Goal: Register for event/course

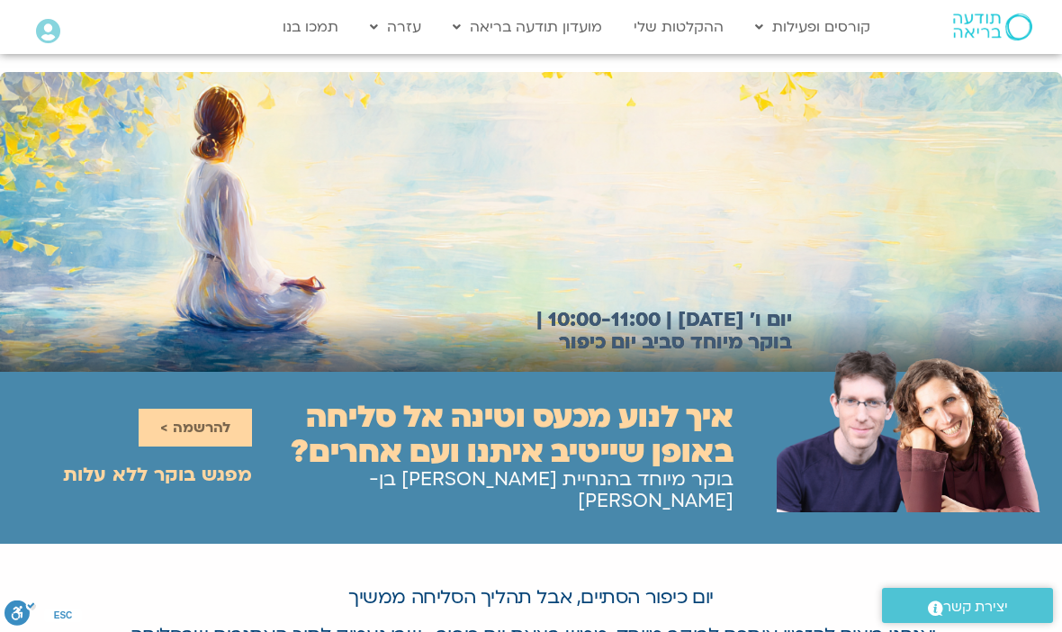
click at [202, 409] on link "להרשמה >" at bounding box center [195, 428] width 113 height 38
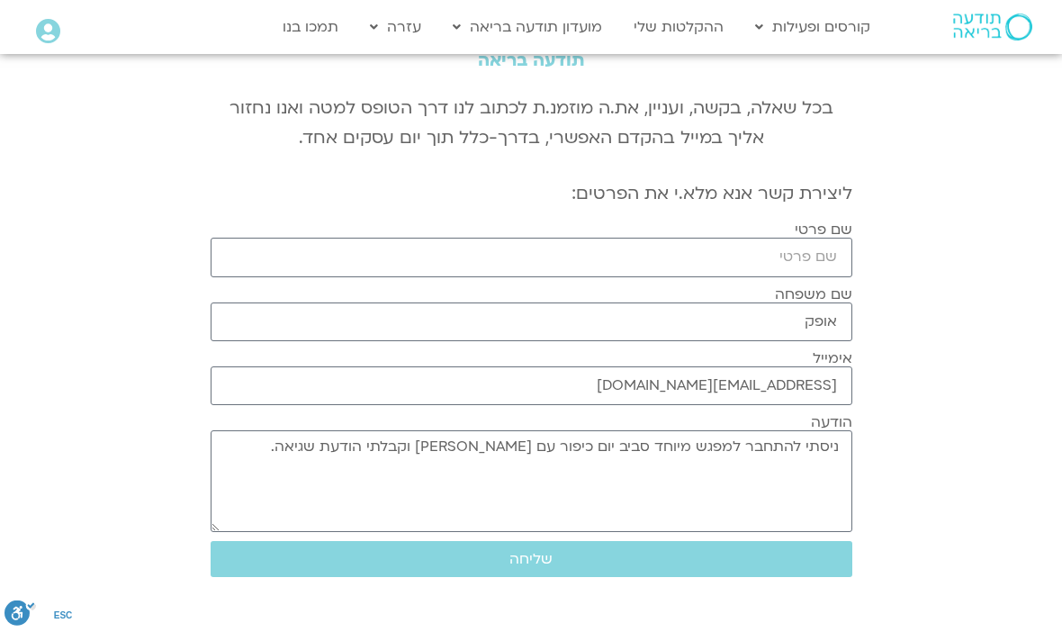
scroll to position [160, 0]
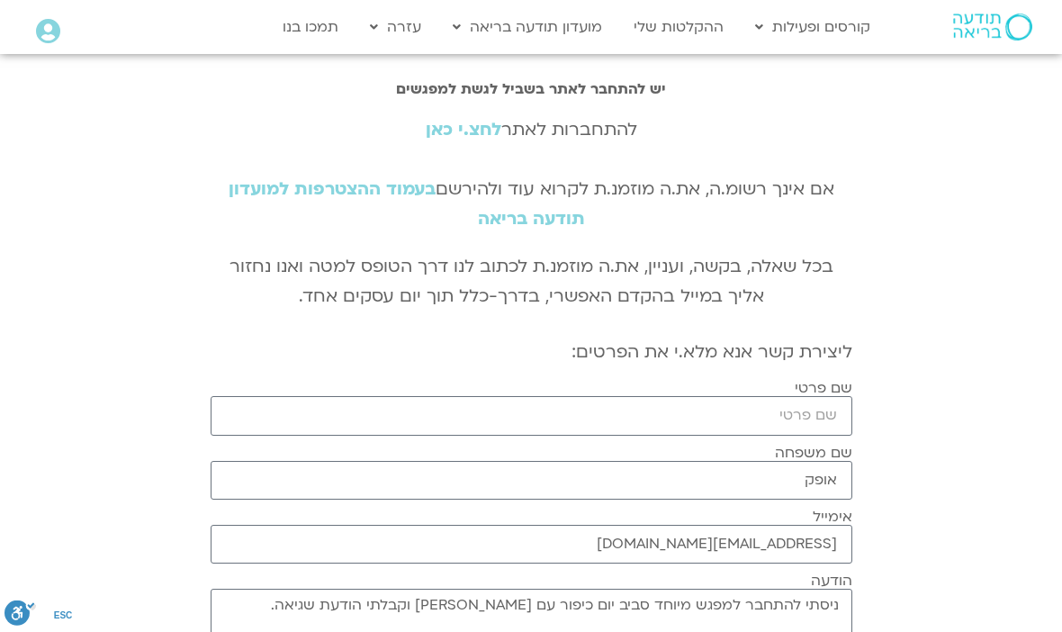
click at [467, 124] on link "לחצ.י כאן" at bounding box center [464, 129] width 76 height 23
click at [808, 418] on input "שם פרטי" at bounding box center [532, 415] width 642 height 39
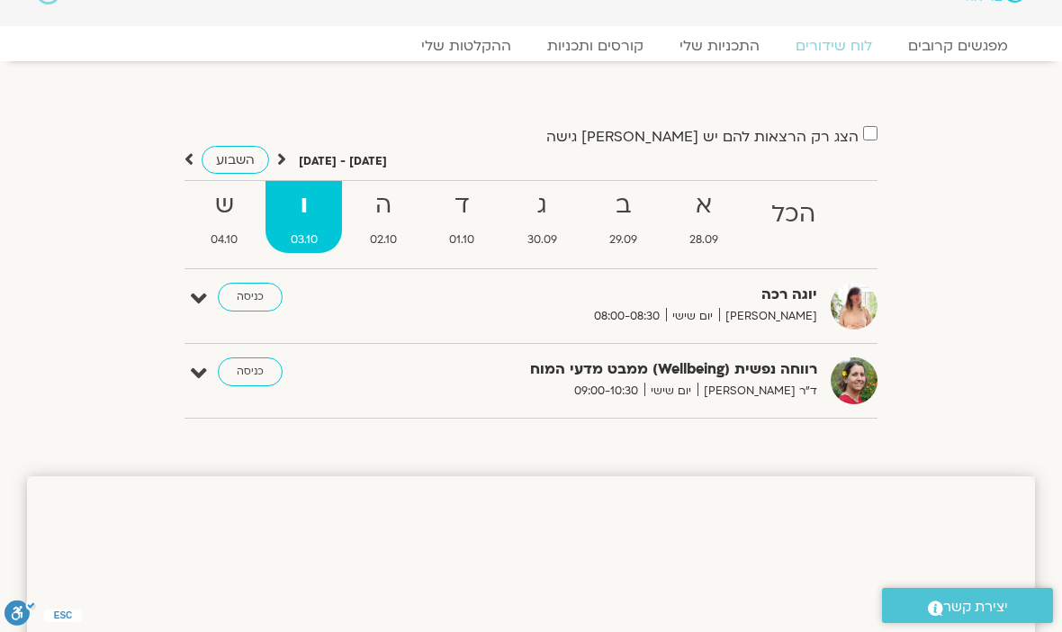
scroll to position [40, 0]
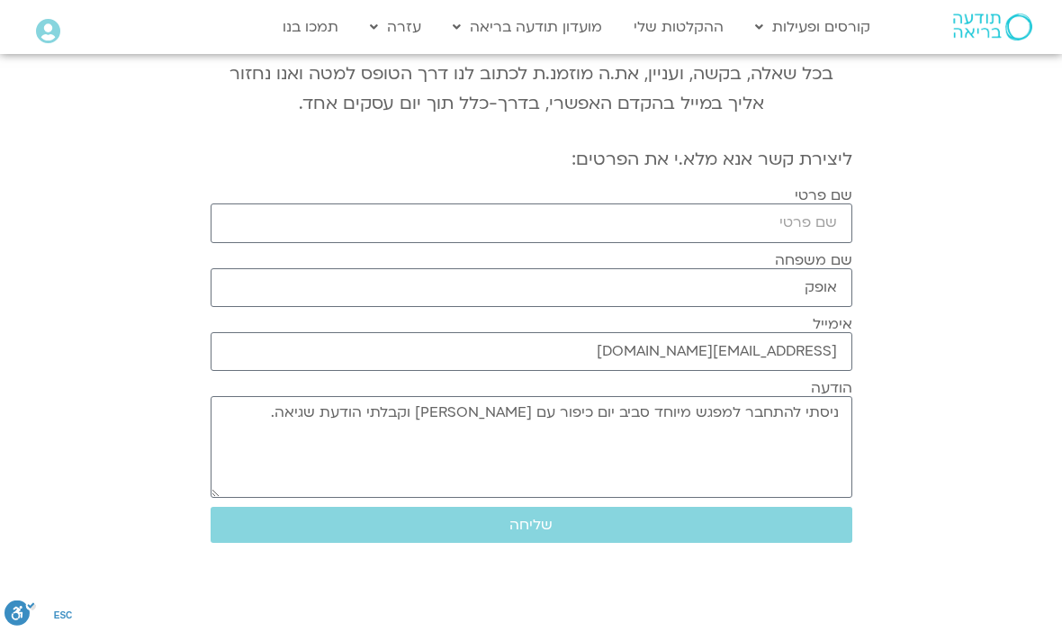
scroll to position [193, 0]
